Goal: Navigation & Orientation: Go to known website

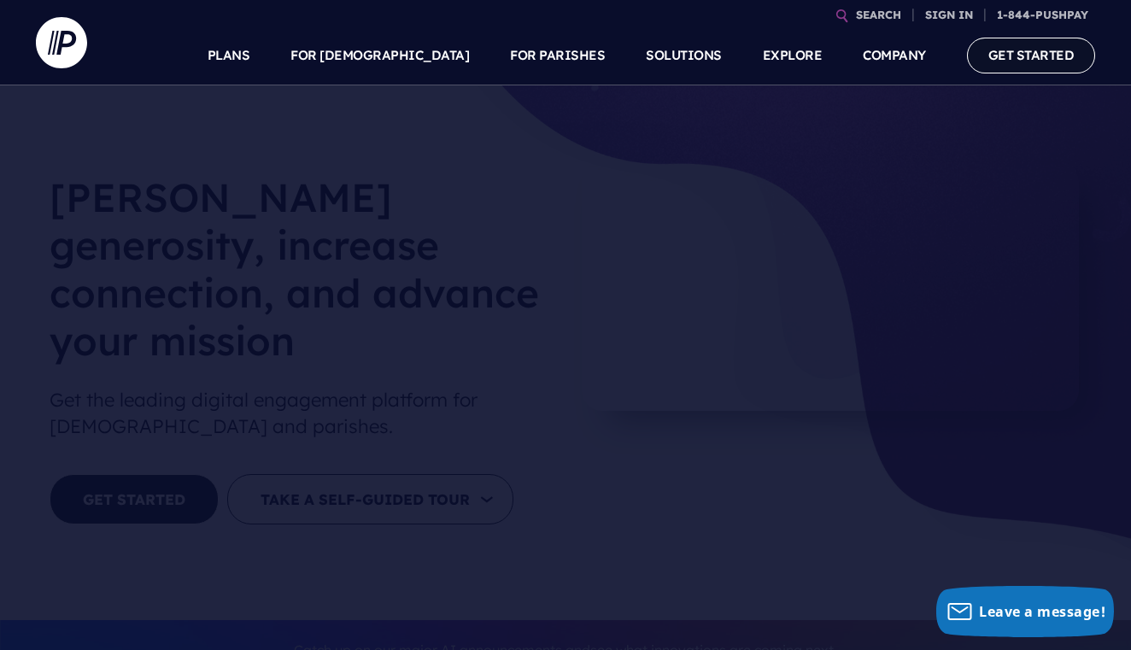
click at [1039, 50] on link "GET STARTED" at bounding box center [1031, 55] width 129 height 35
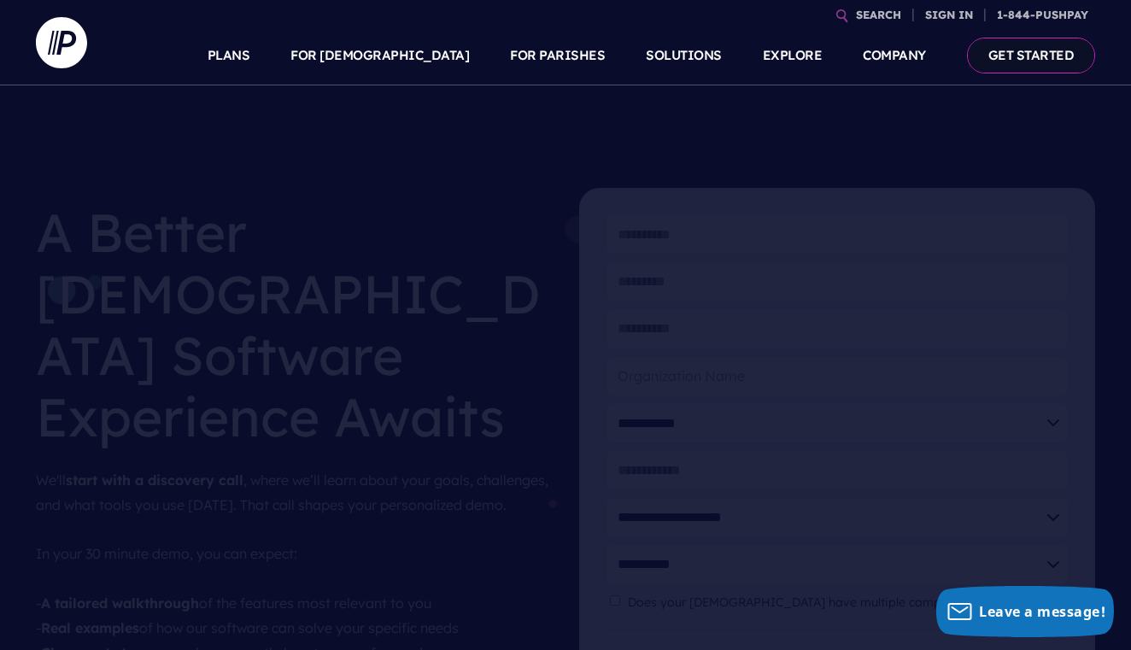
click at [1018, 51] on link "GET STARTED" at bounding box center [1031, 55] width 129 height 35
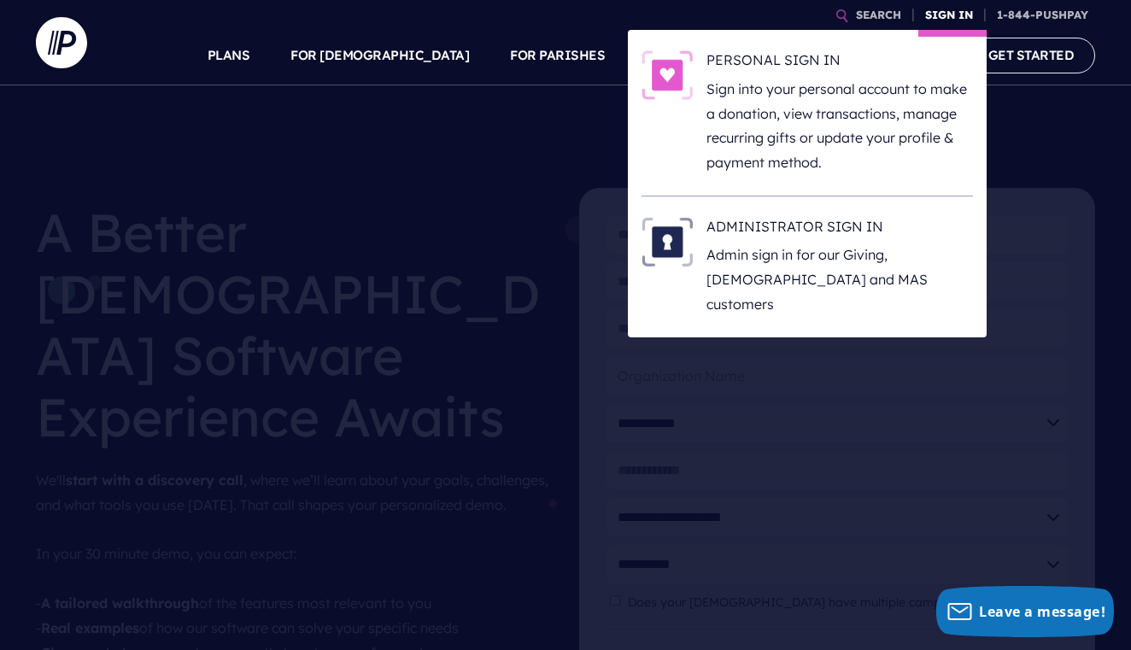
click at [944, 17] on link "SIGN IN" at bounding box center [949, 15] width 62 height 30
click at [835, 62] on h6 "PERSONAL SIGN IN" at bounding box center [840, 63] width 267 height 26
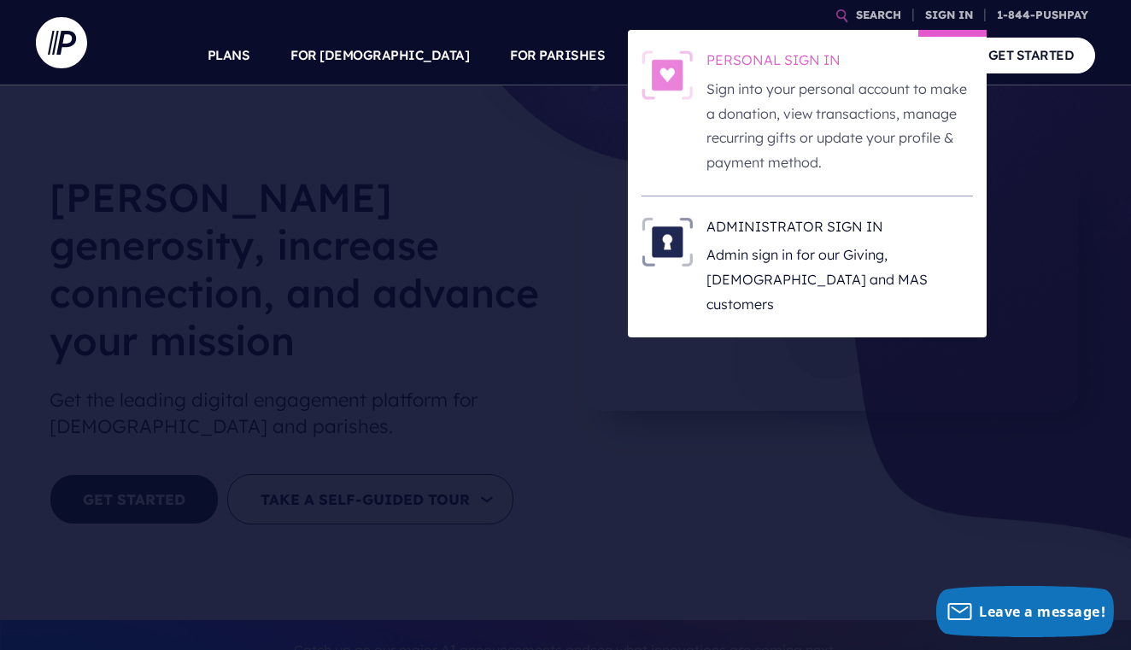
click at [753, 56] on h6 "PERSONAL SIGN IN" at bounding box center [840, 63] width 267 height 26
